Goal: Transaction & Acquisition: Purchase product/service

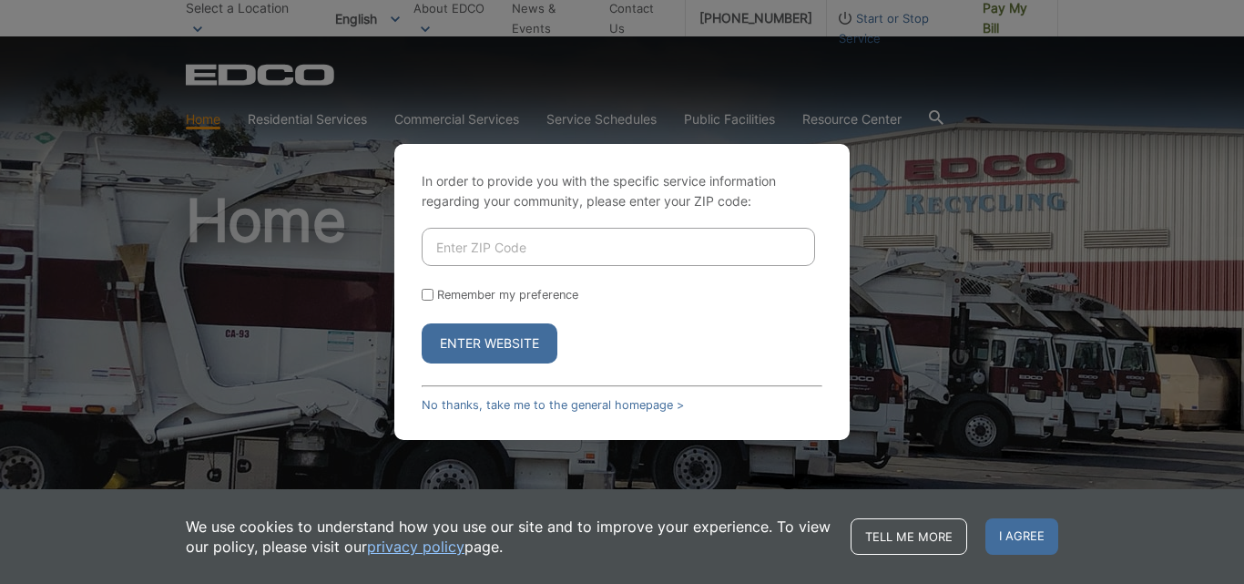
click at [488, 257] on input "Enter ZIP Code" at bounding box center [618, 247] width 393 height 38
type input "92025"
click at [463, 295] on label "Remember my preference" at bounding box center [507, 295] width 141 height 14
click at [433, 295] on input "Remember my preference" at bounding box center [428, 295] width 12 height 12
checkbox input "true"
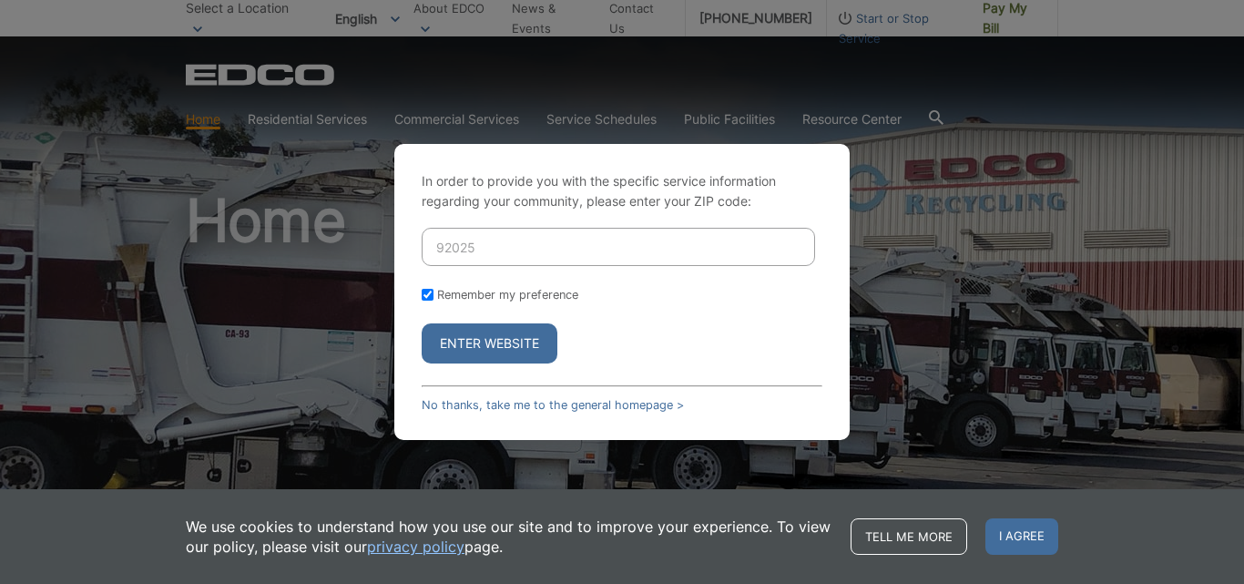
click at [482, 340] on button "Enter Website" at bounding box center [490, 343] width 136 height 40
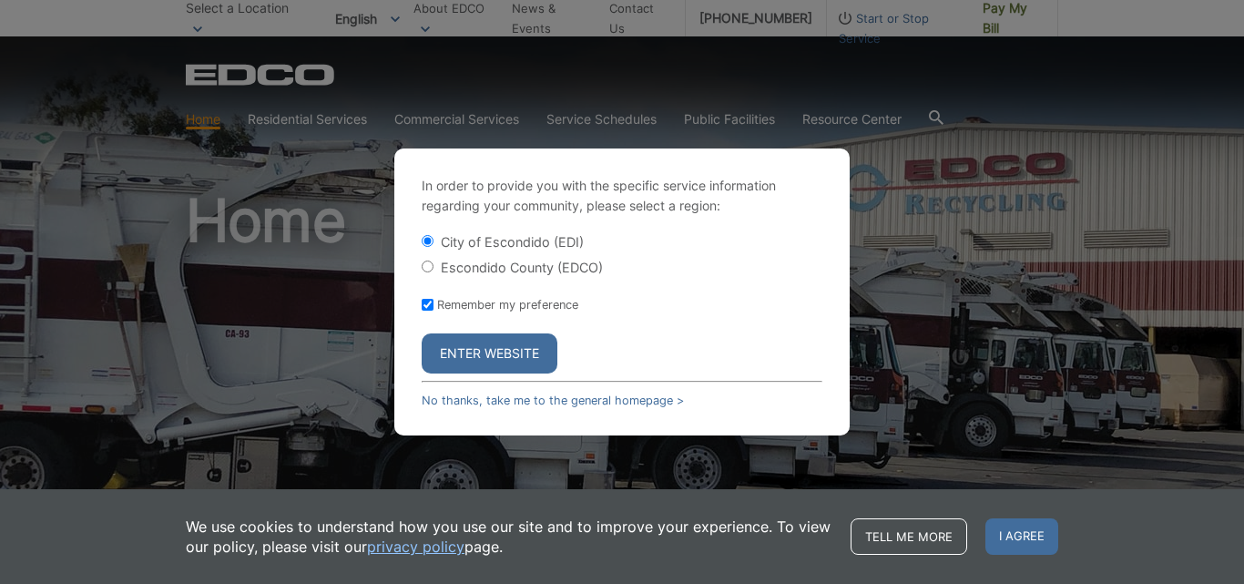
click at [509, 271] on label "Escondido County (EDCO)" at bounding box center [522, 267] width 162 height 15
click at [433, 271] on input "Escondido County (EDCO)" at bounding box center [428, 266] width 12 height 12
radio input "true"
click at [497, 359] on button "Enter Website" at bounding box center [490, 353] width 136 height 40
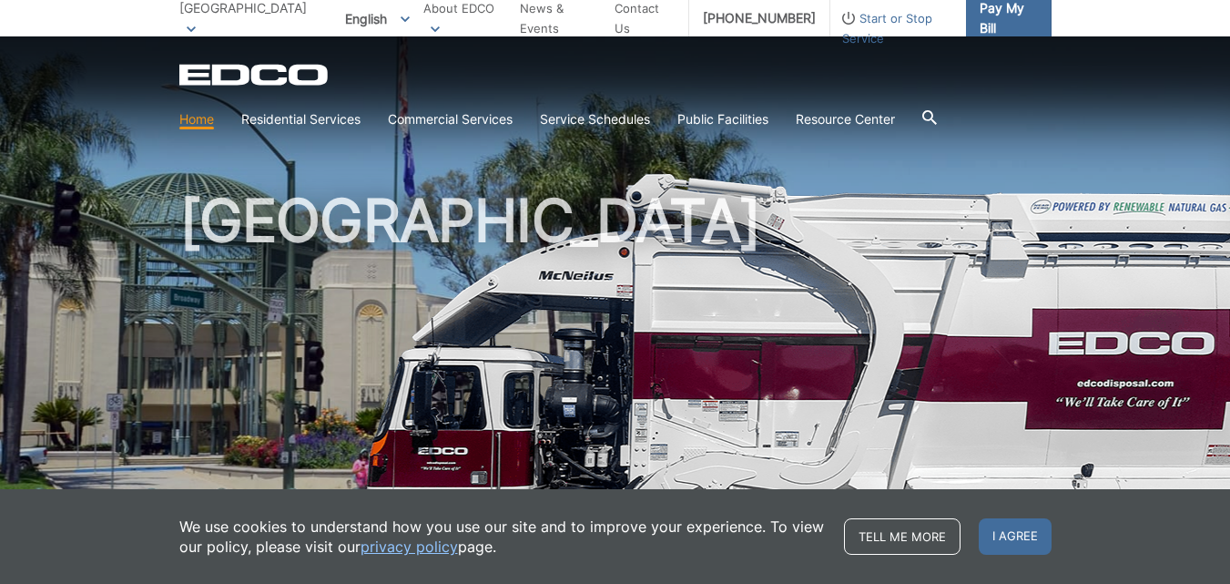
click at [983, 8] on span "Pay My Bill" at bounding box center [1008, 18] width 57 height 40
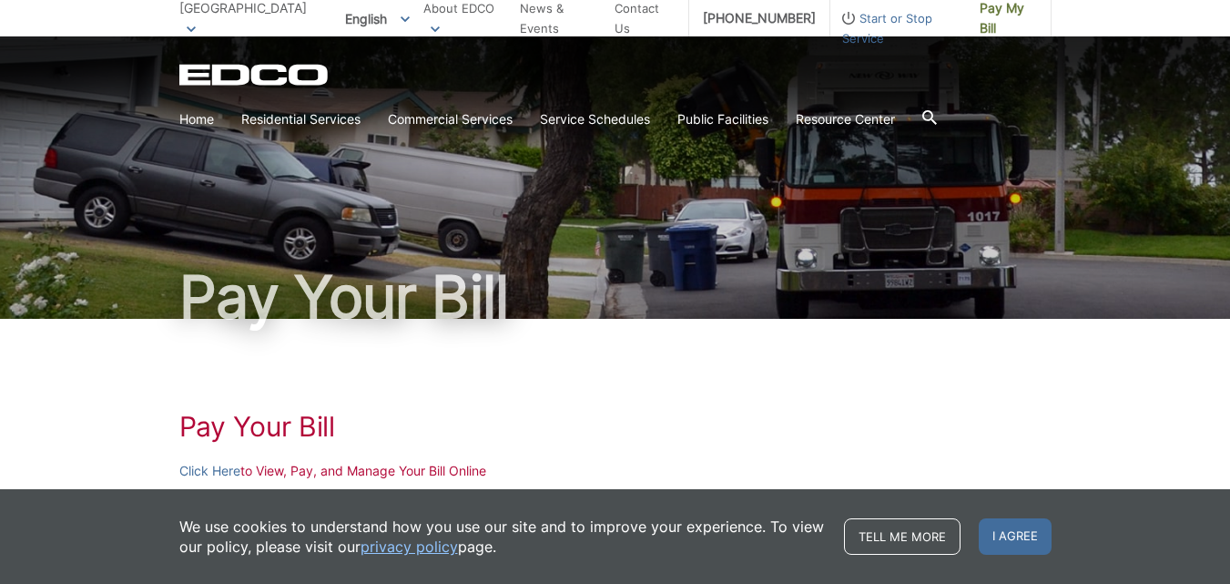
click at [578, 294] on h1 "Pay Your Bill" at bounding box center [615, 297] width 872 height 58
click at [1024, 535] on span "I agree" at bounding box center [1015, 536] width 73 height 36
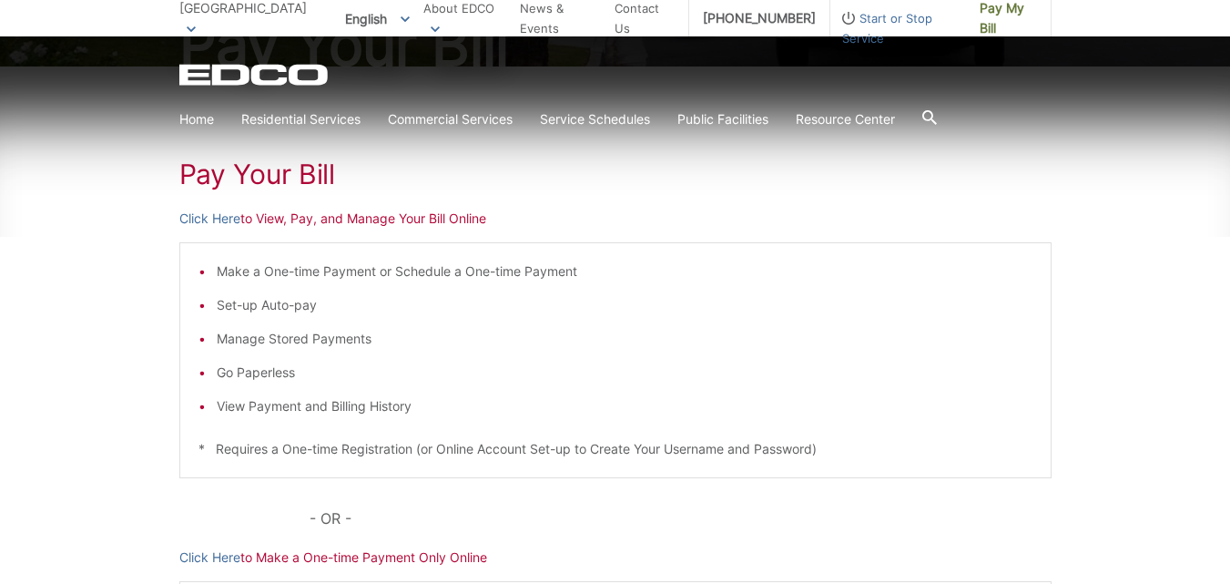
scroll to position [255, 0]
click at [220, 553] on link "Click Here" at bounding box center [209, 555] width 61 height 20
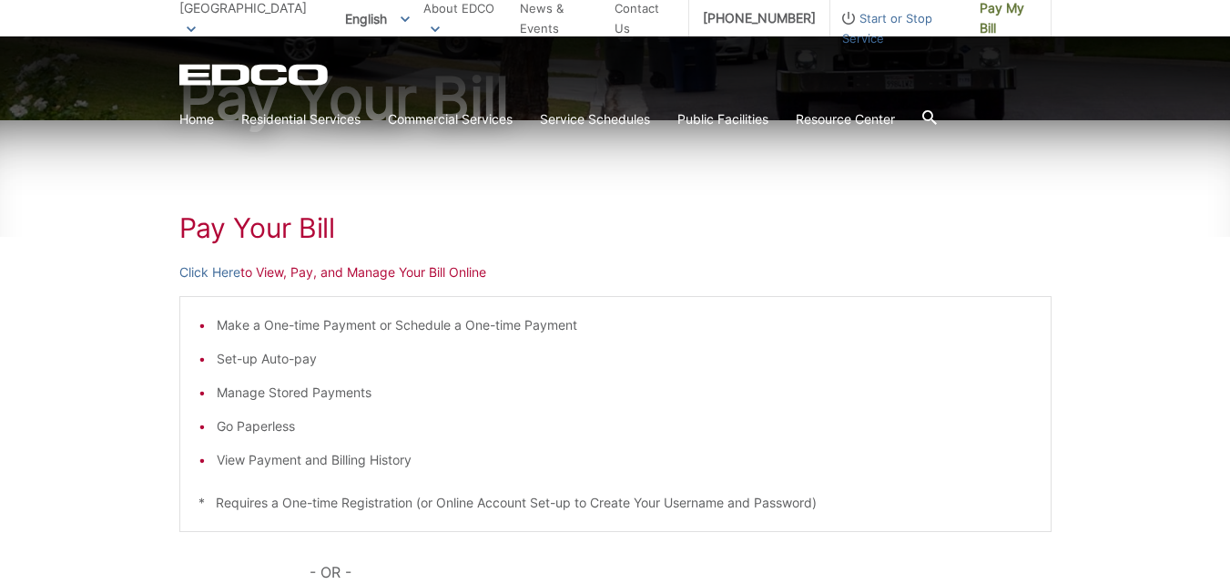
scroll to position [0, 0]
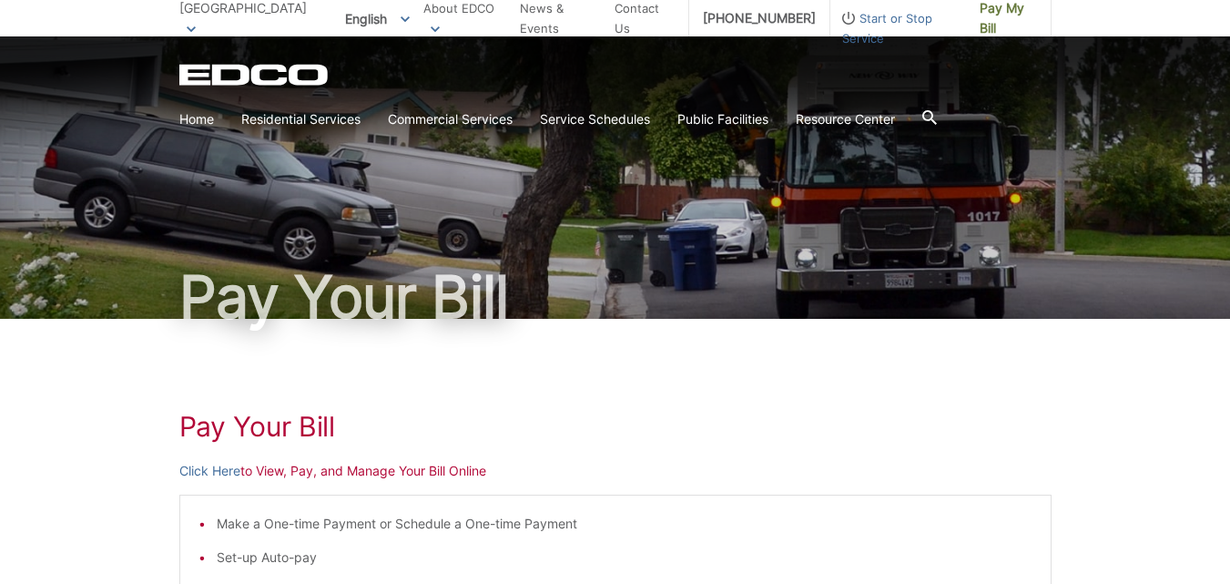
click at [187, 21] on span at bounding box center [191, 28] width 9 height 20
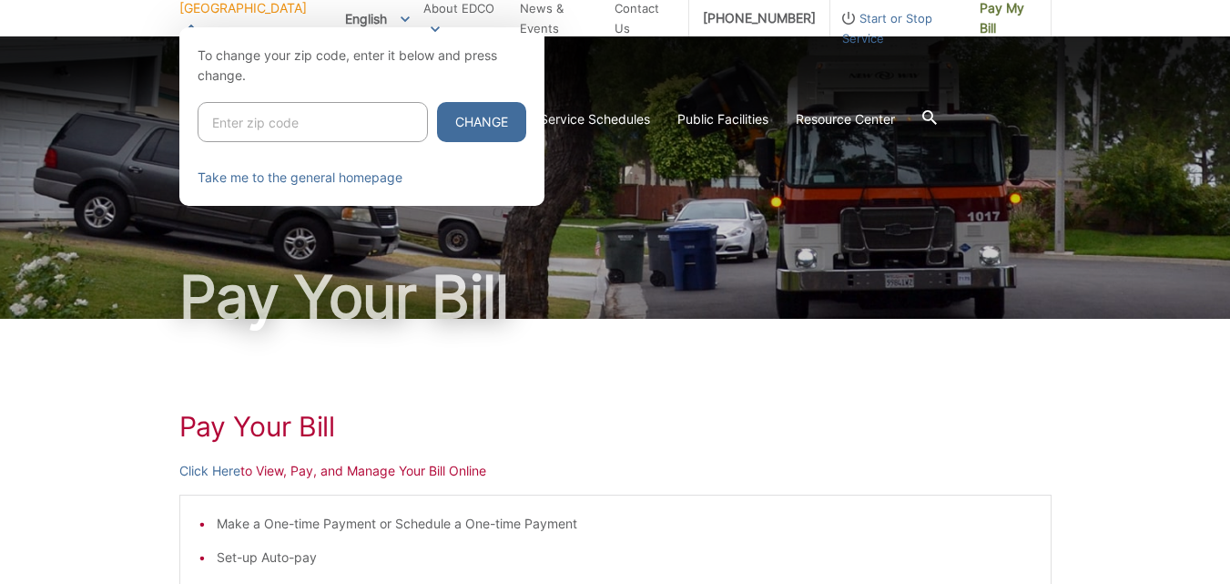
click at [331, 129] on input "Enter zip code" at bounding box center [313, 122] width 230 height 40
type input "92025"
click at [374, 179] on link "Take me to the general homepage" at bounding box center [300, 178] width 205 height 20
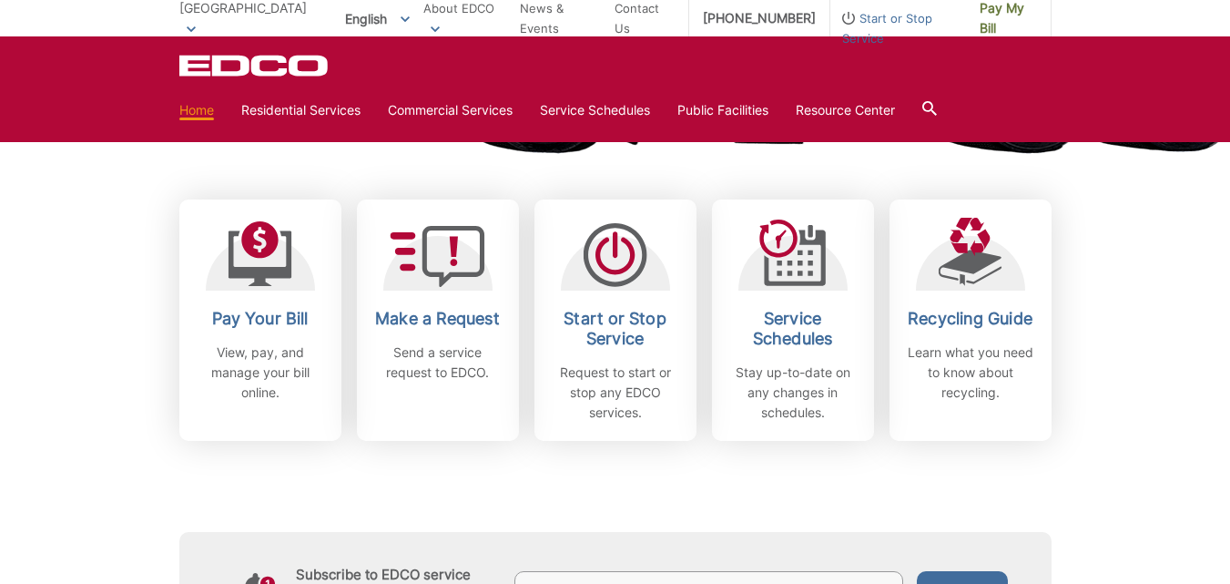
scroll to position [473, 0]
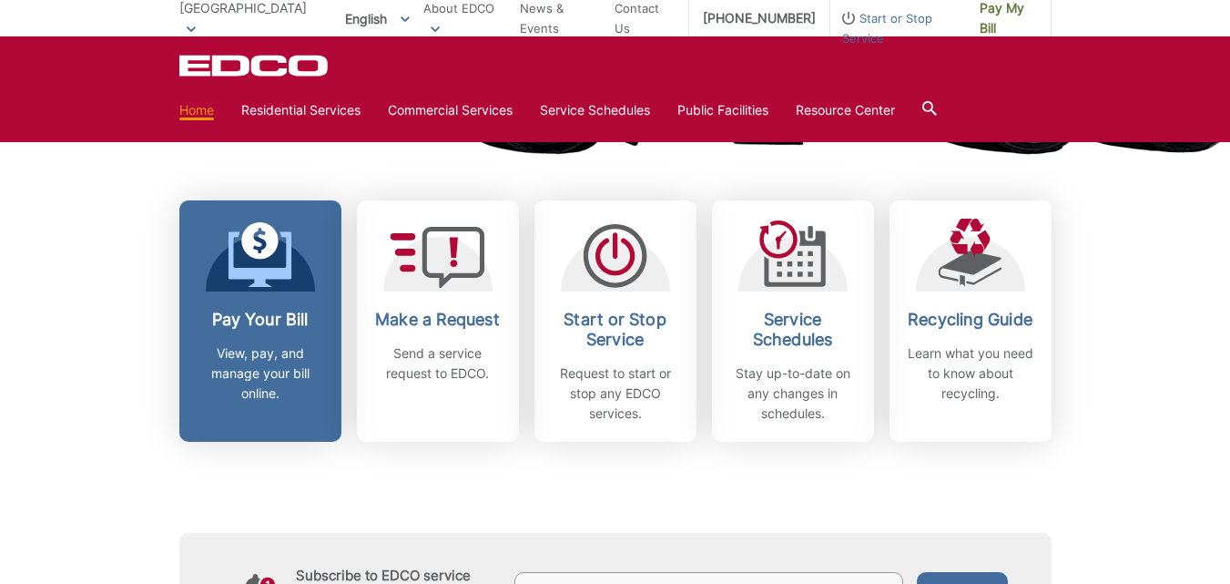
click at [253, 352] on p "View, pay, and manage your bill online." at bounding box center [260, 373] width 135 height 60
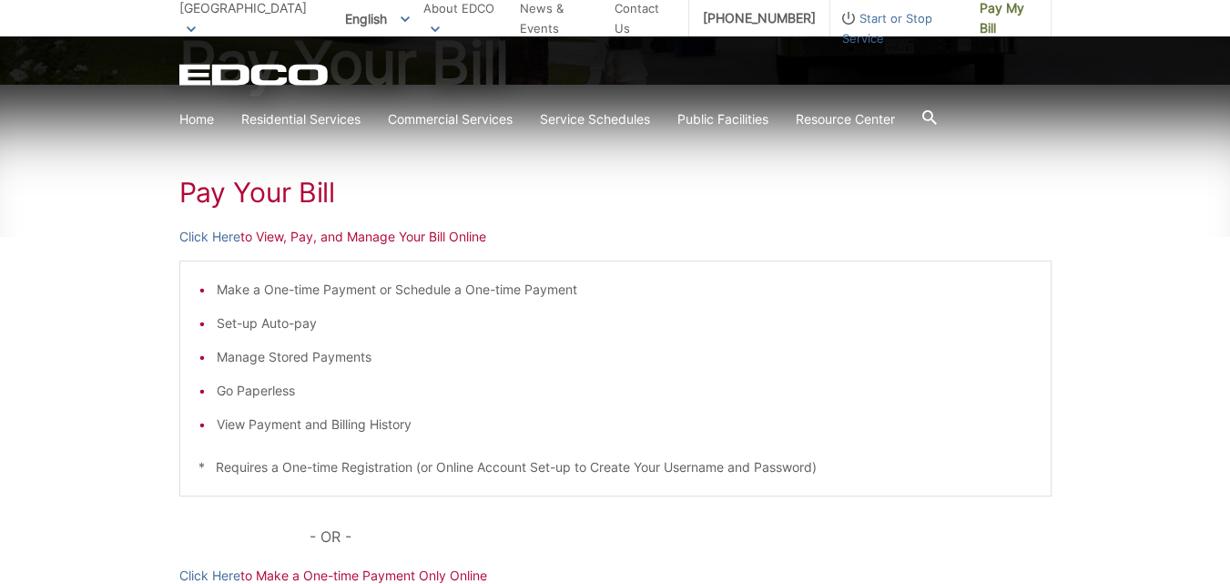
scroll to position [291, 0]
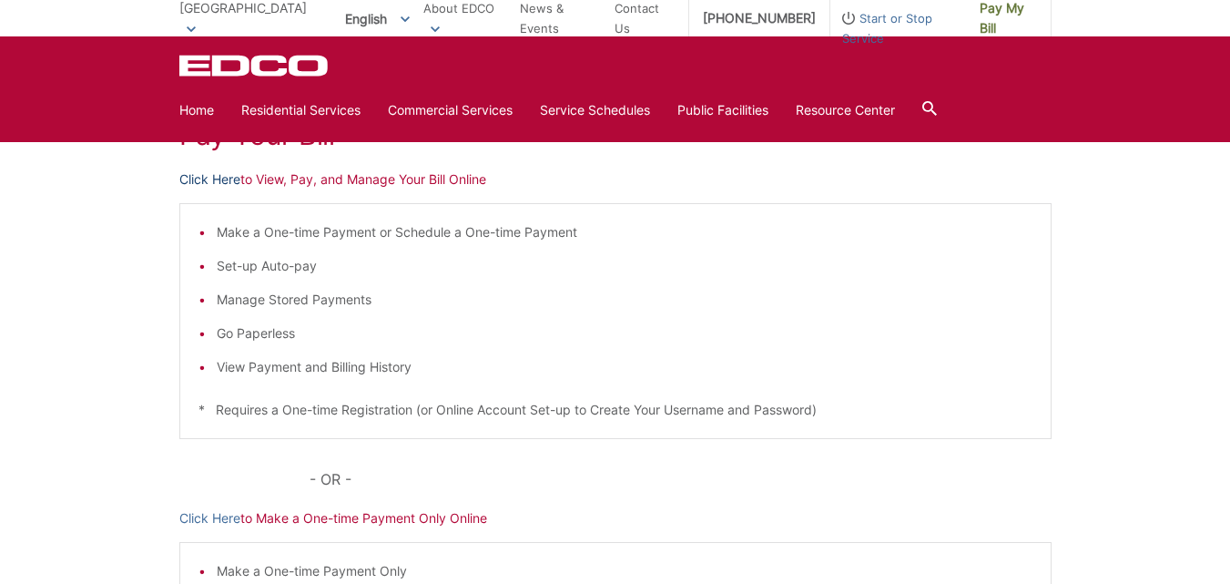
click at [214, 182] on link "Click Here" at bounding box center [209, 179] width 61 height 20
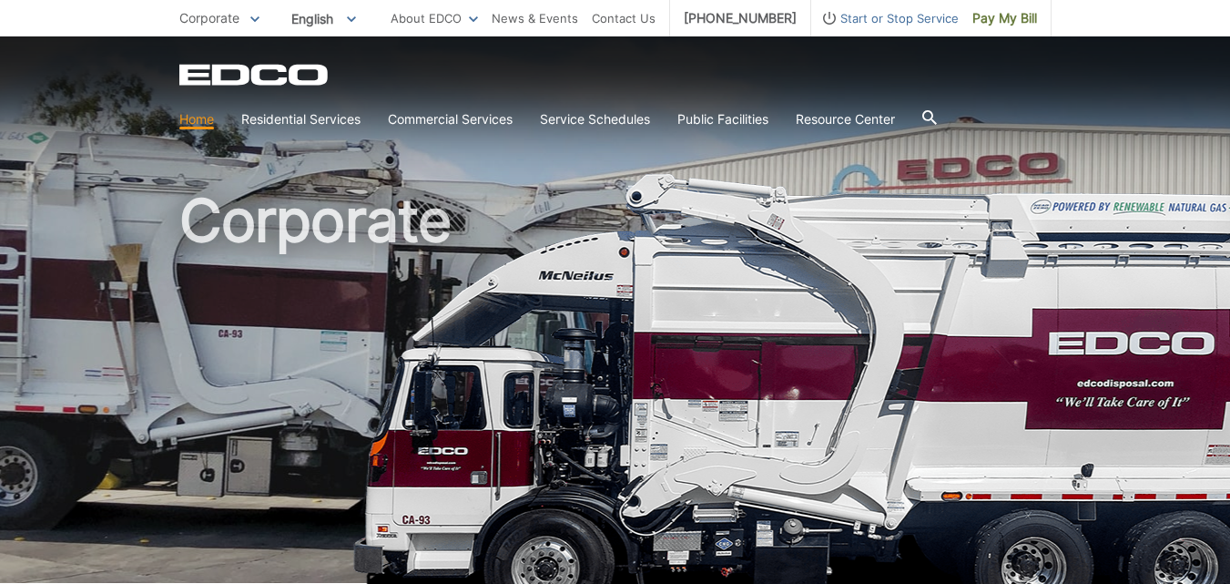
click at [374, 179] on div "Corporate" at bounding box center [615, 309] width 872 height 546
click at [1013, 23] on span "Pay My Bill" at bounding box center [1004, 18] width 65 height 20
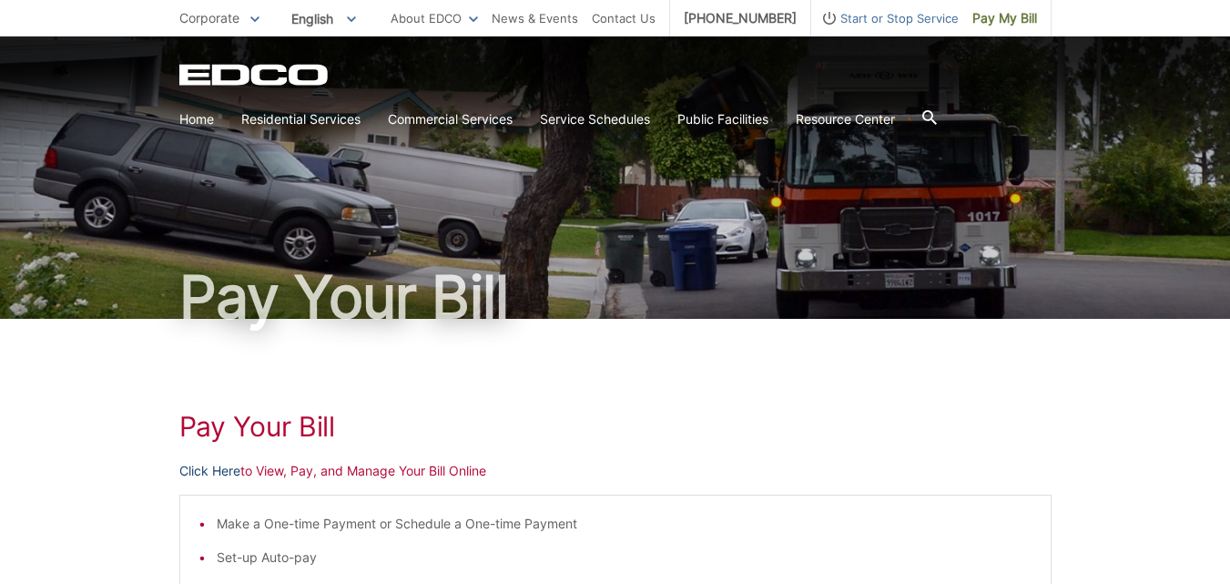
click at [217, 473] on link "Click Here" at bounding box center [209, 471] width 61 height 20
